Goal: Information Seeking & Learning: Learn about a topic

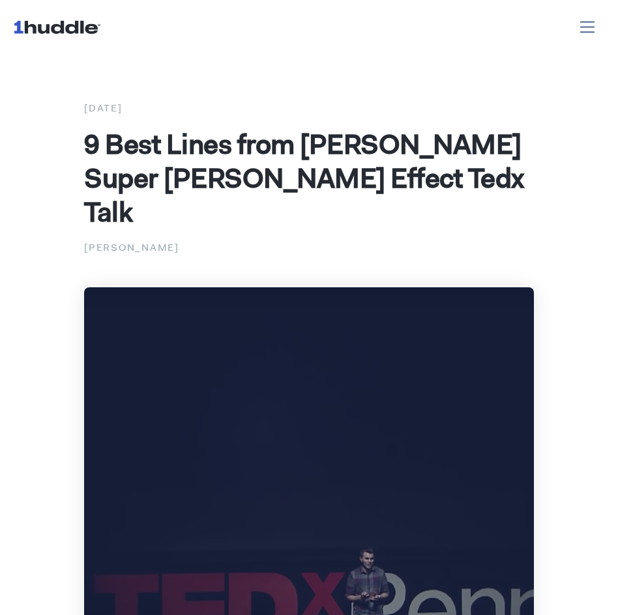
click at [152, 126] on span "9 Best Lines from [PERSON_NAME] Super [PERSON_NAME] Effect Tedx Talk" at bounding box center [304, 178] width 440 height 104
click at [151, 154] on span "9 Best Lines from [PERSON_NAME] Super [PERSON_NAME] Effect Tedx Talk" at bounding box center [304, 178] width 440 height 104
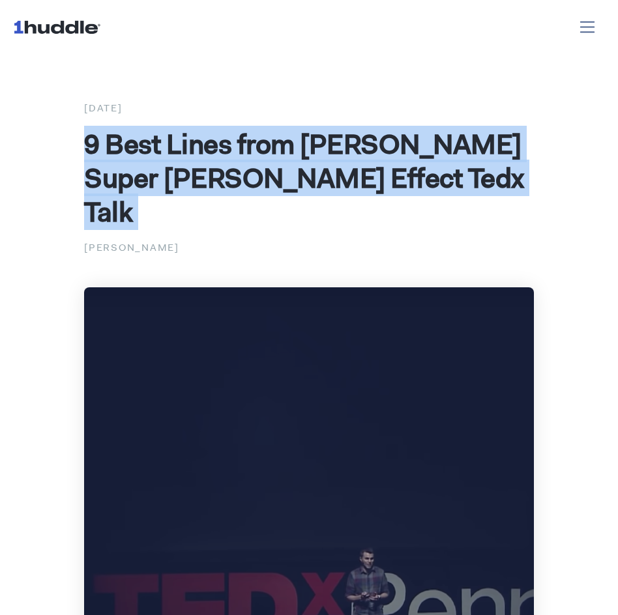
click at [151, 154] on span "9 Best Lines from [PERSON_NAME] Super [PERSON_NAME] Effect Tedx Talk" at bounding box center [304, 178] width 440 height 104
copy div "9 Best Lines from [PERSON_NAME] Super [PERSON_NAME] Effect Tedx Talk"
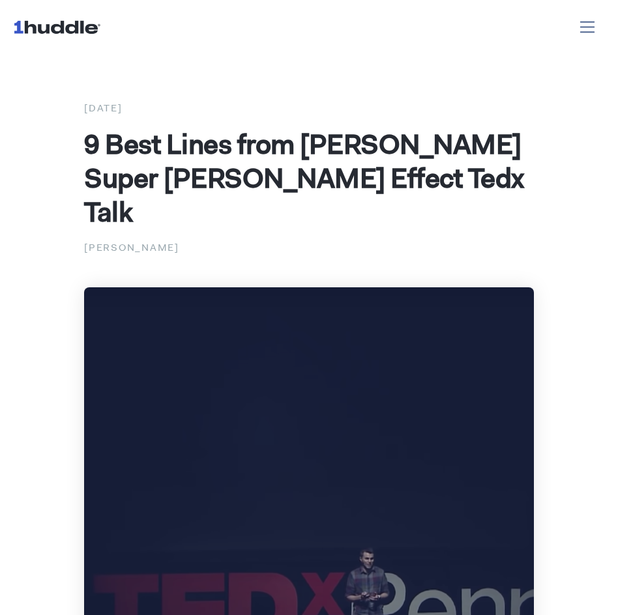
click at [189, 195] on span "9 Best Lines from [PERSON_NAME] Super [PERSON_NAME] Effect Tedx Talk" at bounding box center [304, 178] width 440 height 104
click at [183, 181] on span "9 Best Lines from [PERSON_NAME] Super [PERSON_NAME] Effect Tedx Talk" at bounding box center [304, 178] width 440 height 104
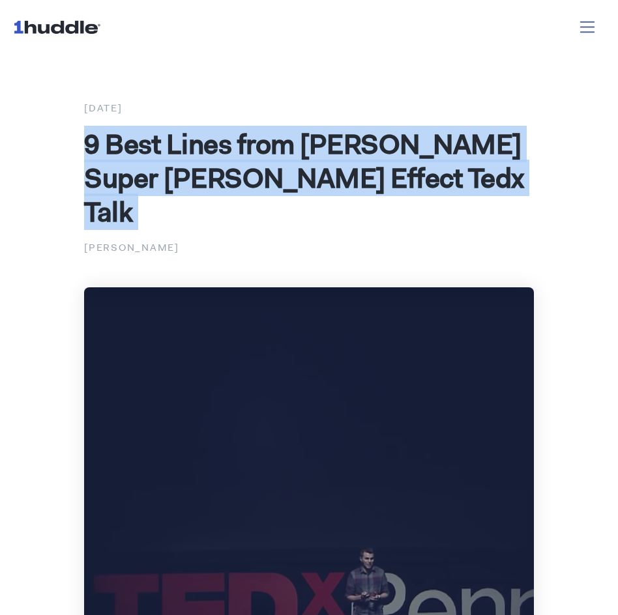
click at [183, 181] on span "9 Best Lines from [PERSON_NAME] Super [PERSON_NAME] Effect Tedx Talk" at bounding box center [304, 178] width 440 height 104
copy div "9 Best Lines from [PERSON_NAME] Super [PERSON_NAME] Effect Tedx Talk"
